Goal: Information Seeking & Learning: Learn about a topic

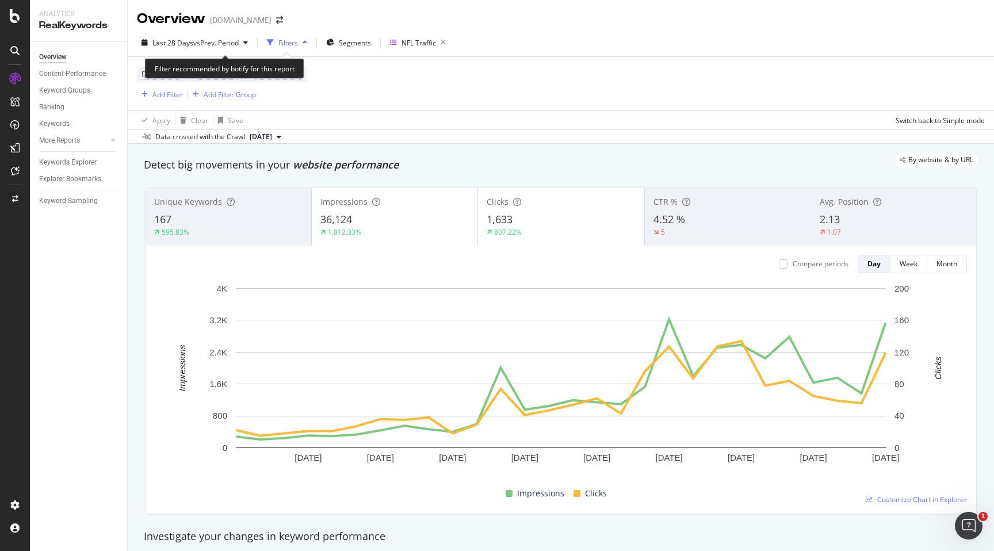
scroll to position [441, 0]
